Goal: Use online tool/utility

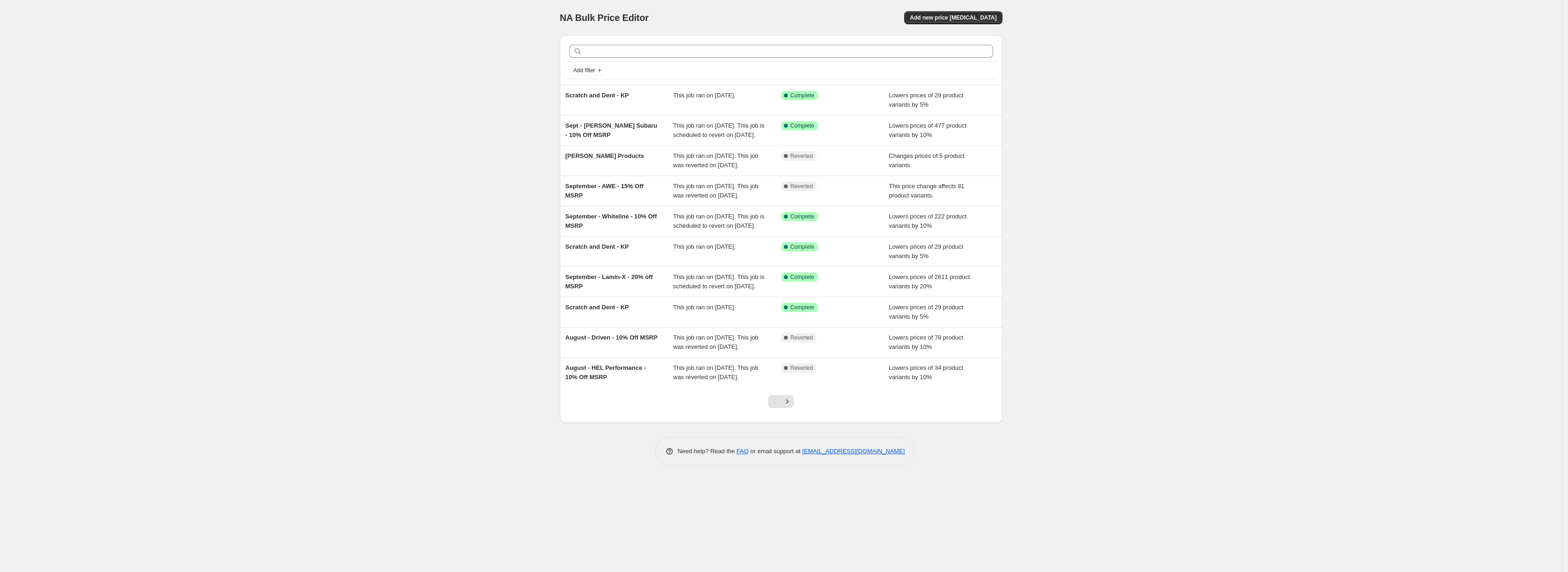
click at [1199, 278] on div "NA Bulk Price Editor. This page is ready NA Bulk Price Editor Add new price [ME…" at bounding box center [781, 286] width 1562 height 572
click at [1108, 227] on div "NA Bulk Price Editor. This page is ready NA Bulk Price Editor Add new price [ME…" at bounding box center [781, 286] width 1562 height 572
click at [1117, 222] on div "NA Bulk Price Editor. This page is ready NA Bulk Price Editor Add new price [ME…" at bounding box center [781, 286] width 1562 height 572
click at [1114, 228] on div "NA Bulk Price Editor. This page is ready NA Bulk Price Editor Add new price [ME…" at bounding box center [781, 286] width 1562 height 572
click at [1046, 222] on div "NA Bulk Price Editor. This page is ready NA Bulk Price Editor Add new price [ME…" at bounding box center [781, 286] width 1562 height 572
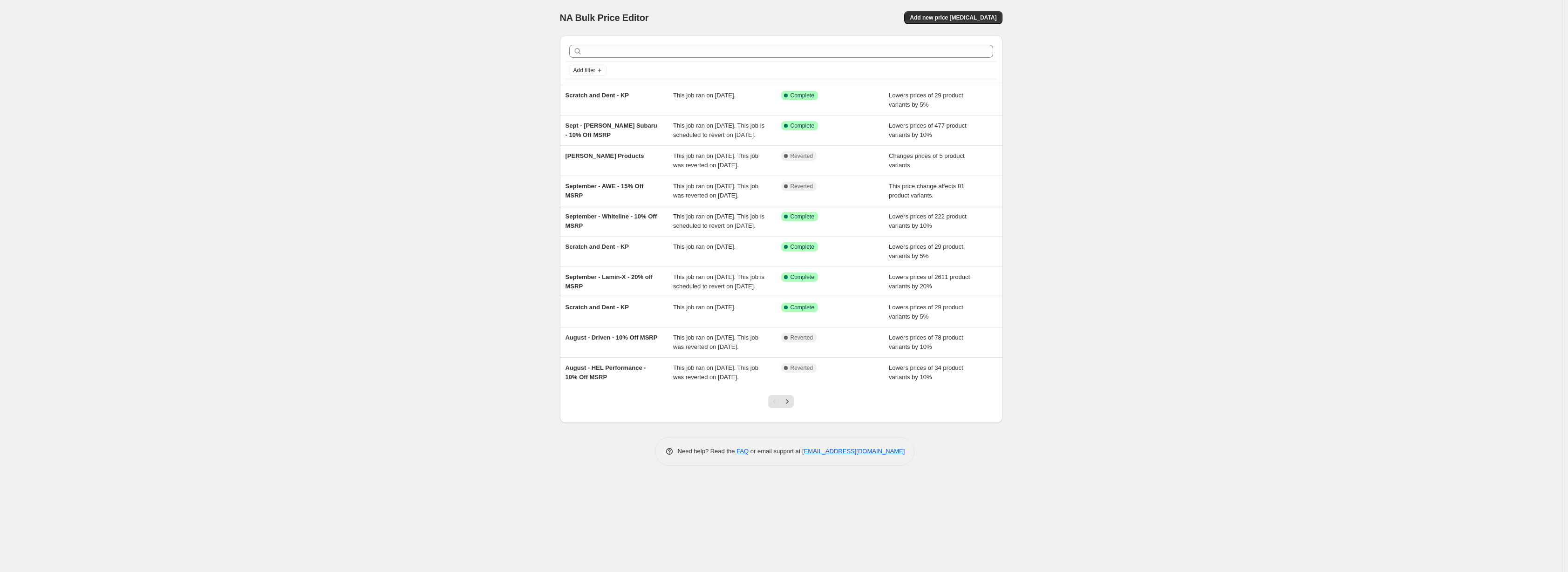
click at [1124, 151] on div "NA Bulk Price Editor. This page is ready NA Bulk Price Editor Add new price [ME…" at bounding box center [781, 286] width 1562 height 572
click at [349, 102] on div "NA Bulk Price Editor. This page is ready NA Bulk Price Editor Add new price [ME…" at bounding box center [781, 286] width 1562 height 572
